Goal: Navigation & Orientation: Find specific page/section

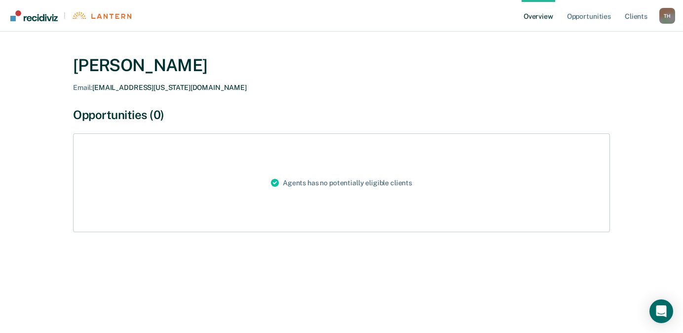
click at [671, 17] on div "T H" at bounding box center [667, 16] width 16 height 16
click at [638, 14] on link "Client s" at bounding box center [636, 16] width 27 height 32
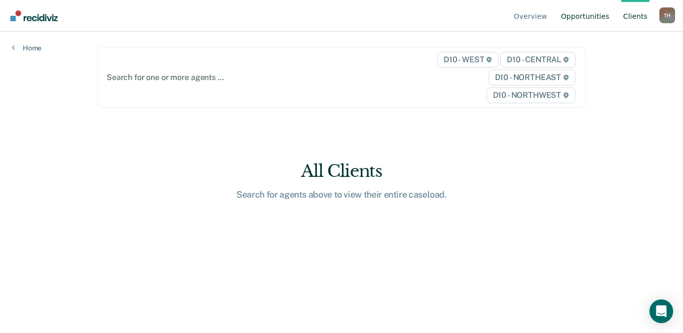
click at [604, 13] on link "Opportunities" at bounding box center [585, 16] width 52 height 32
